Goal: Find contact information: Find contact information

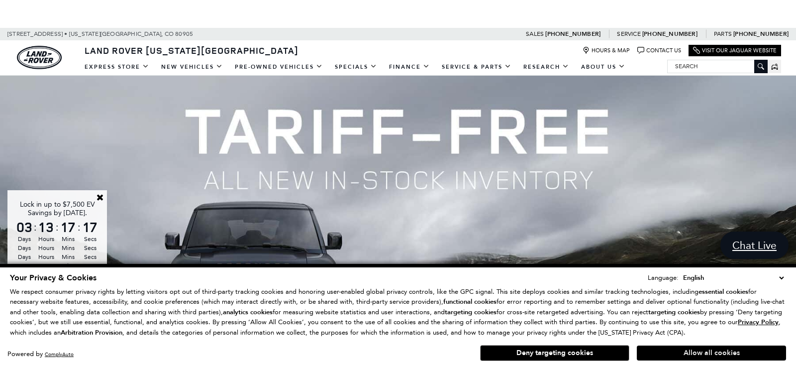
click at [678, 355] on button "Allow all cookies" at bounding box center [711, 352] width 149 height 15
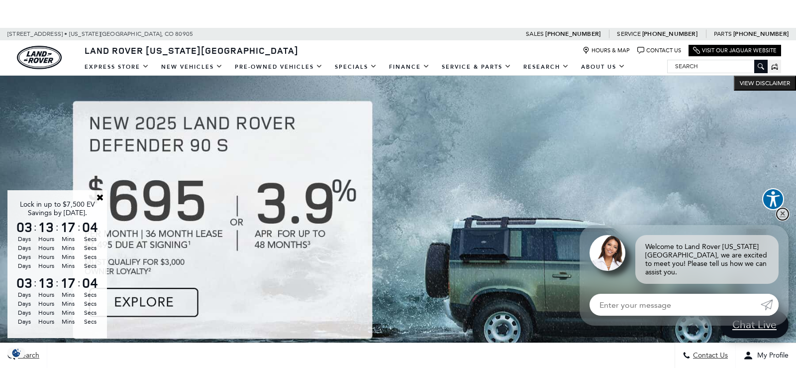
click at [781, 220] on link "✕" at bounding box center [783, 214] width 12 height 12
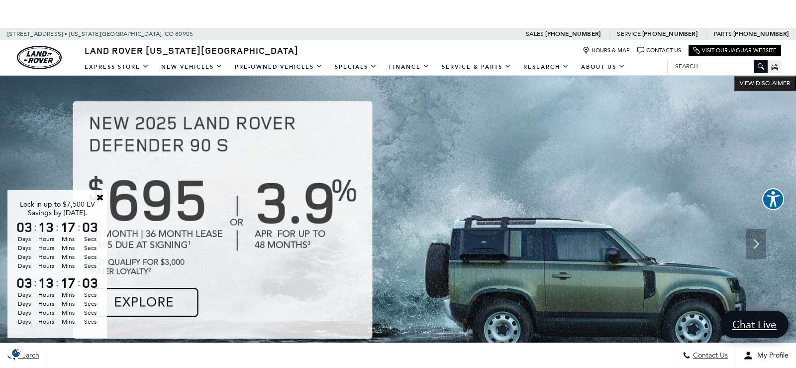
click at [781, 223] on img at bounding box center [398, 244] width 796 height 336
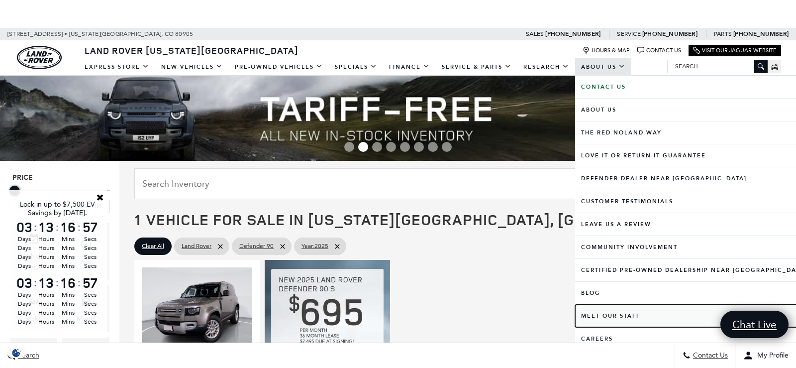
click at [615, 315] on link "Meet Our Staff" at bounding box center [694, 316] width 238 height 22
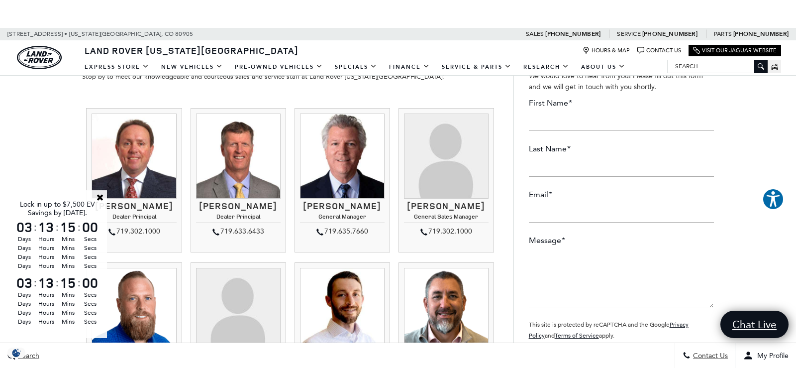
scroll to position [51, 0]
